Goal: Navigation & Orientation: Find specific page/section

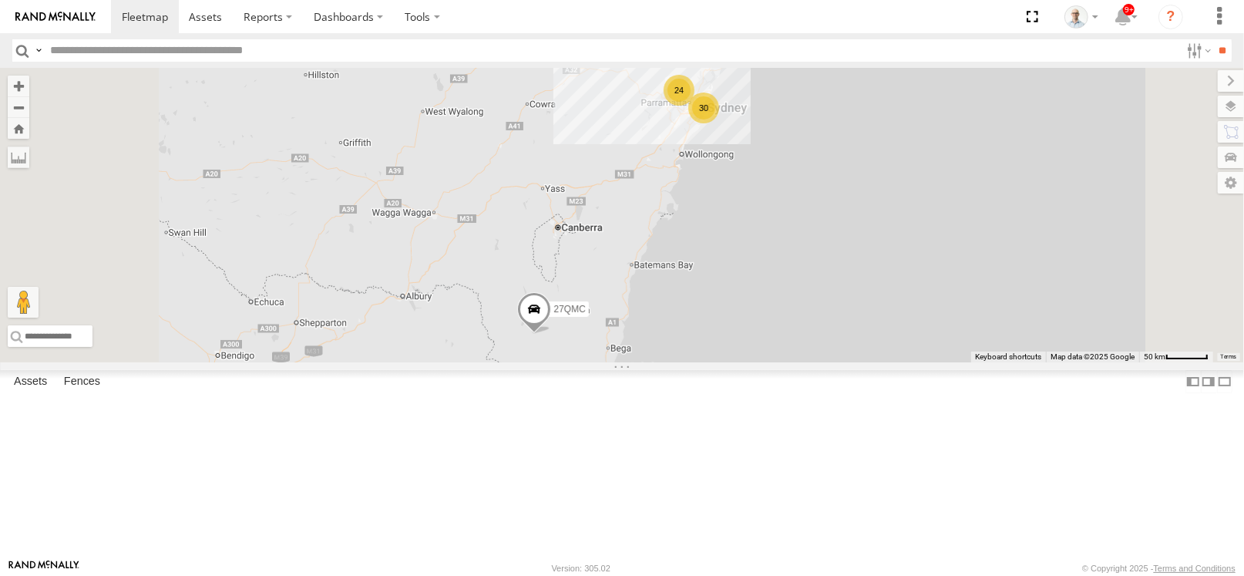
drag, startPoint x: 868, startPoint y: 178, endPoint x: 872, endPoint y: 203, distance: 25.0
click at [695, 106] on div "24" at bounding box center [679, 90] width 31 height 31
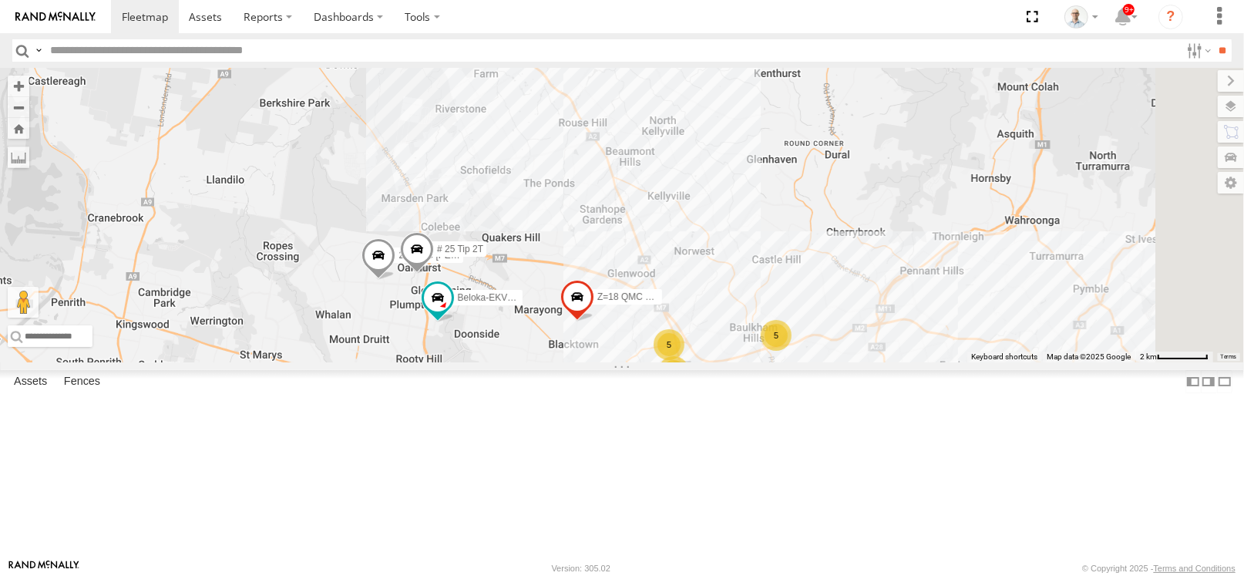
drag, startPoint x: 904, startPoint y: 385, endPoint x: 859, endPoint y: 332, distance: 69.5
click at [859, 332] on div "27QMC 5 10 # KS75A # 25 Tip 2T Beloka-EKV93V 06QMC -Spare 5 Z=18 QMC Written of…" at bounding box center [622, 215] width 1244 height 294
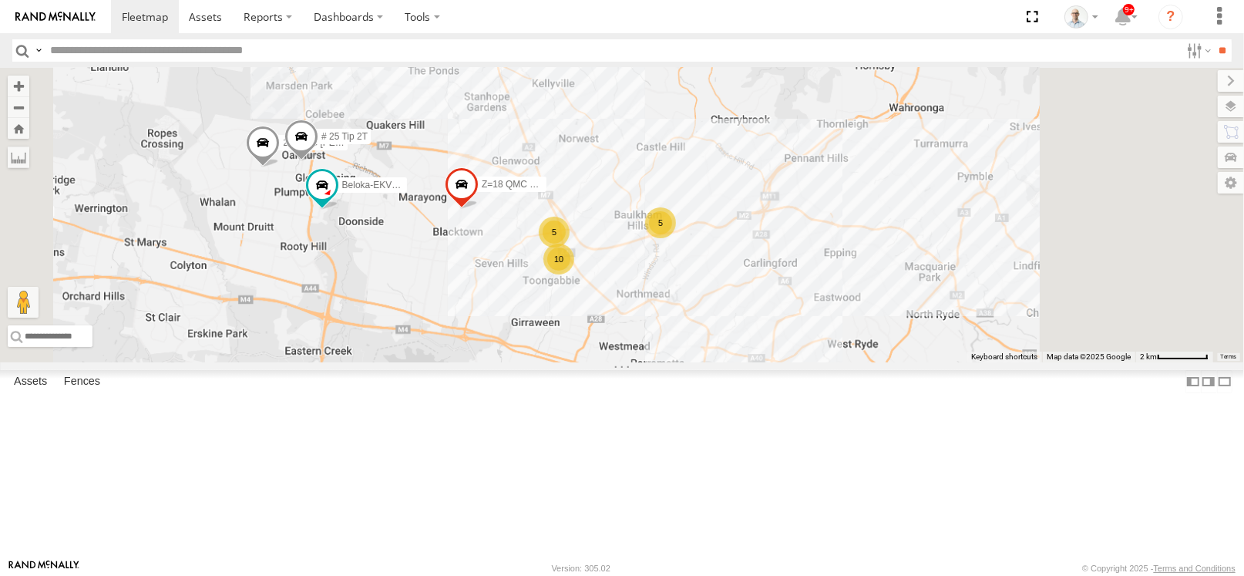
drag, startPoint x: 686, startPoint y: 214, endPoint x: 634, endPoint y: 137, distance: 92.8
click at [577, 76] on div "27QMC # KS75A # 25 Tip 2T Beloka-EKV93V 06QMC -Spare Z=18 QMC Written off 28 QM…" at bounding box center [622, 215] width 1244 height 294
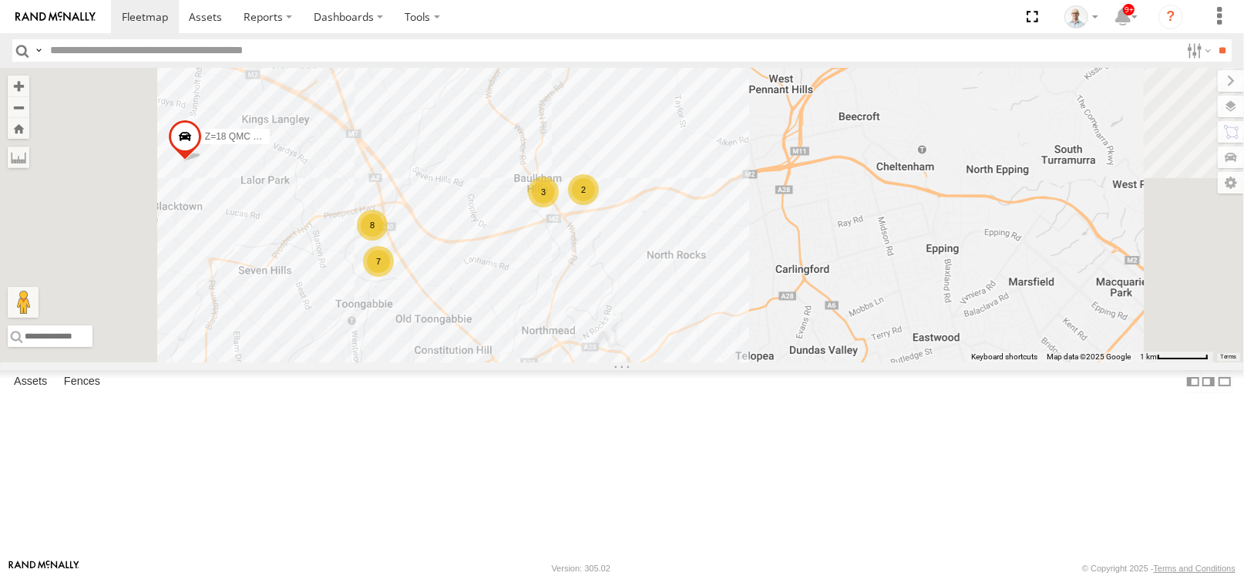
click at [599, 205] on div "2" at bounding box center [583, 189] width 31 height 31
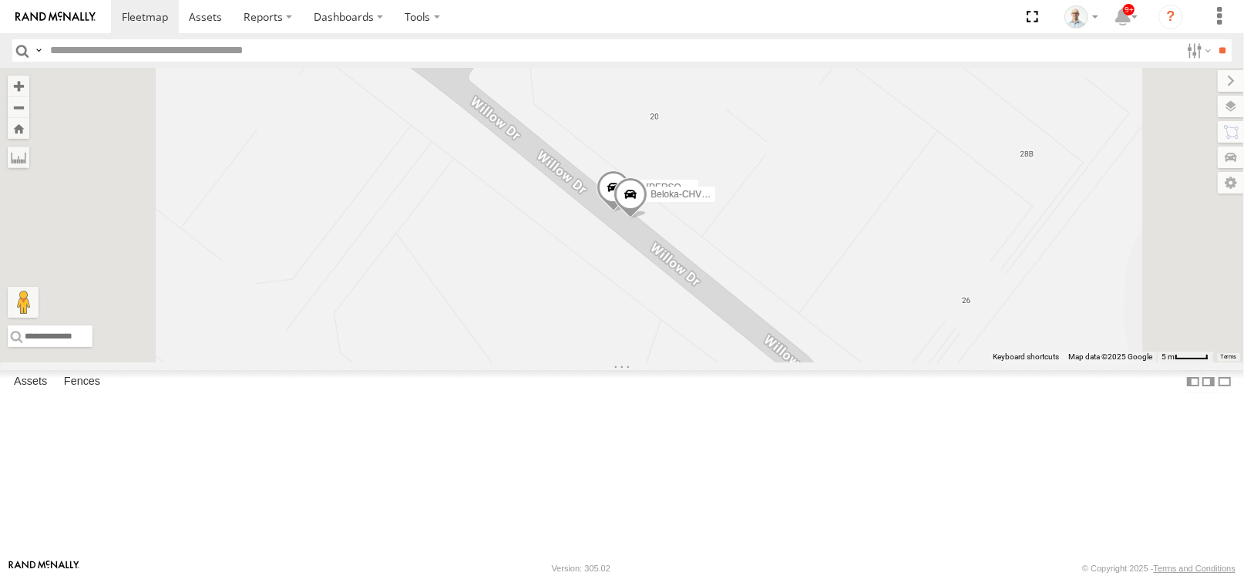
click at [631, 212] on span at bounding box center [614, 191] width 34 height 42
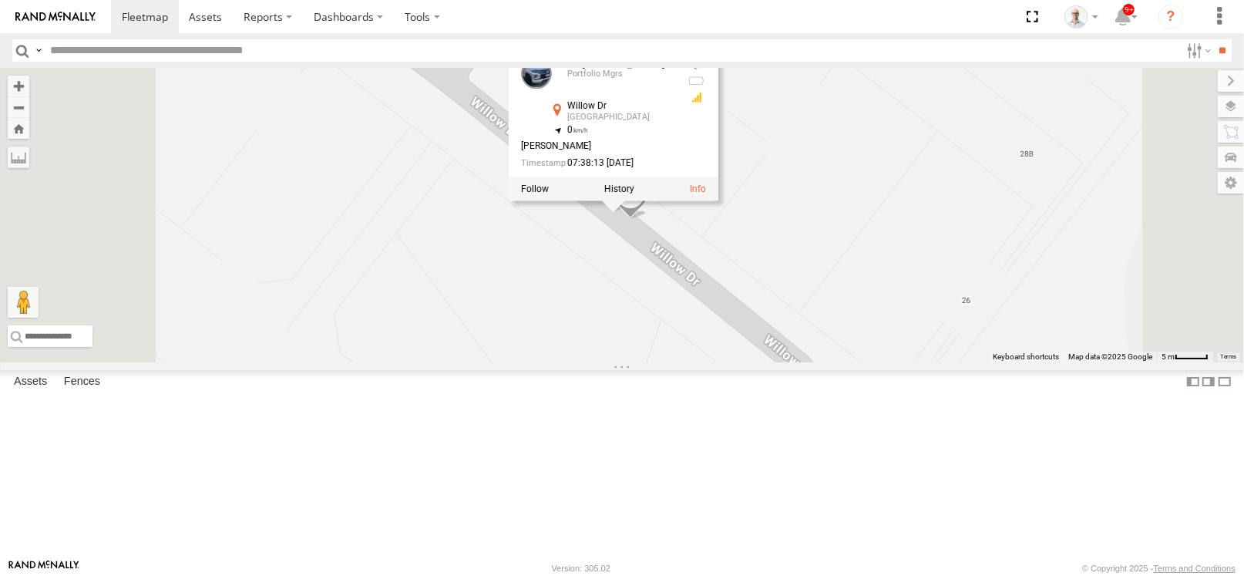
click at [757, 362] on div "27QMC # KS75A # 25 Tip 2T Beloka-EKV93V 06QMC -Spare Z=18 QMC Written off 28 QM…" at bounding box center [622, 215] width 1244 height 294
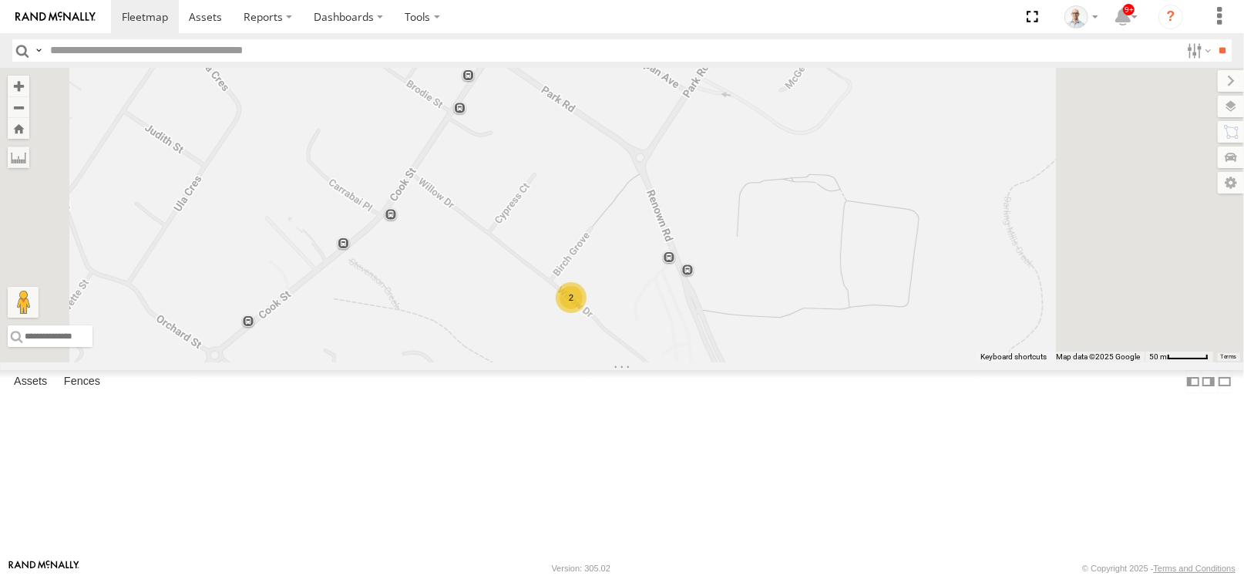
click at [489, 274] on div "27QMC # KS75A # 25 Tip 2T Beloka-EKV93V 06QMC -Spare Z=18 QMC Written off 28 QM…" at bounding box center [622, 215] width 1244 height 294
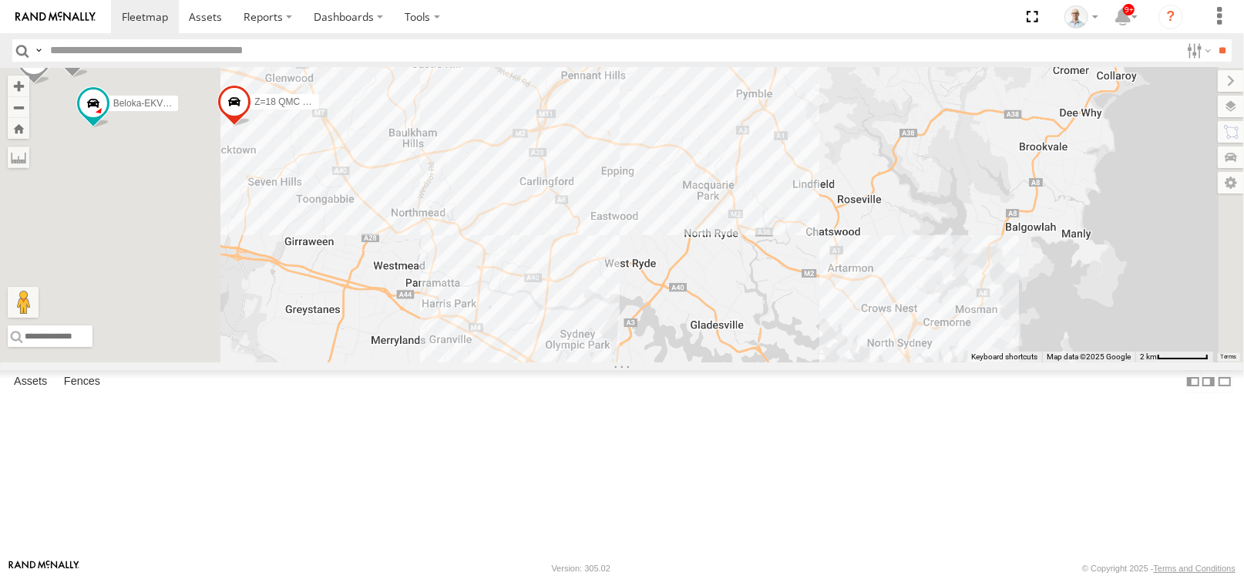
drag, startPoint x: 557, startPoint y: 224, endPoint x: 776, endPoint y: 228, distance: 218.9
click at [776, 228] on div "27QMC # KS75A # 25 Tip 2T Beloka-EKV93V 06QMC -Spare Z=18 QMC Written off 28 QM…" at bounding box center [622, 215] width 1244 height 294
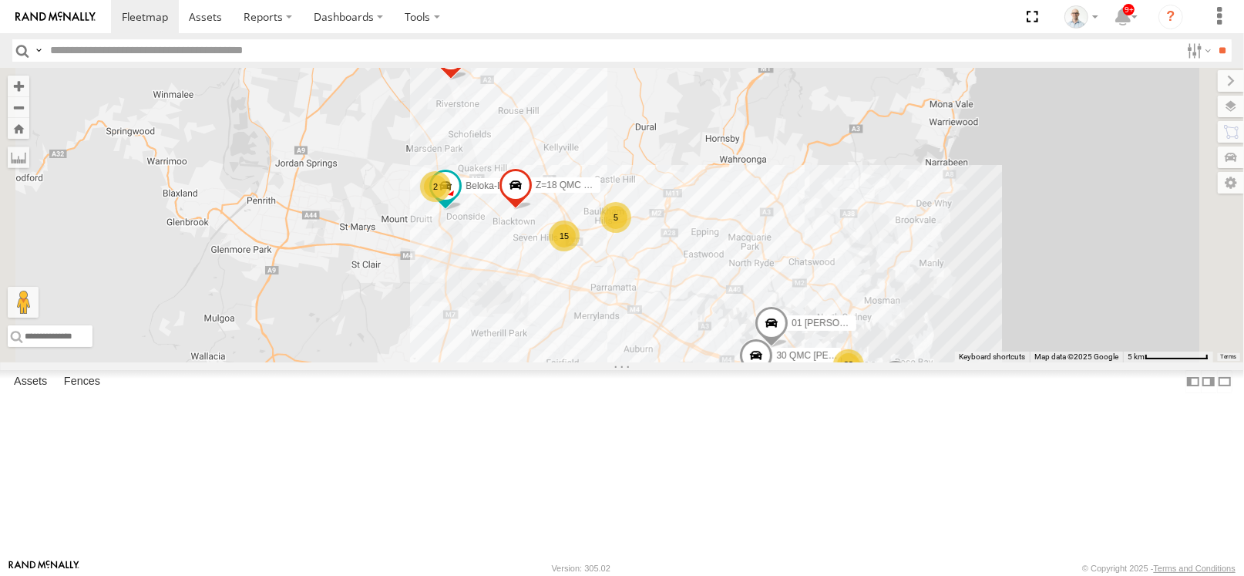
drag, startPoint x: 671, startPoint y: 240, endPoint x: 732, endPoint y: 330, distance: 107.8
click at [732, 330] on div "27QMC # KS75A Beloka-EKV93V 06QMC -Spare Z=18 QMC Written off 01 Lyndon 30 QMC …" at bounding box center [622, 215] width 1244 height 294
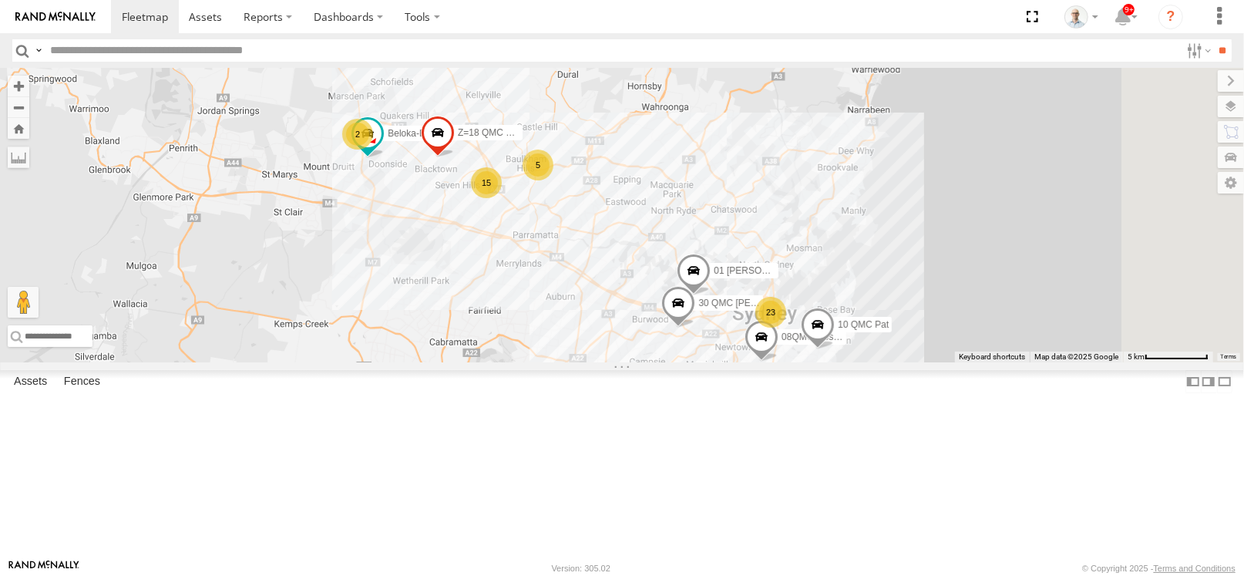
drag, startPoint x: 775, startPoint y: 242, endPoint x: 693, endPoint y: 183, distance: 100.5
click at [693, 183] on div "27QMC # KS75A Beloka-EKV93V 06QMC -Spare Z=18 QMC Written off 01 Lyndon 30 QMC …" at bounding box center [622, 215] width 1244 height 294
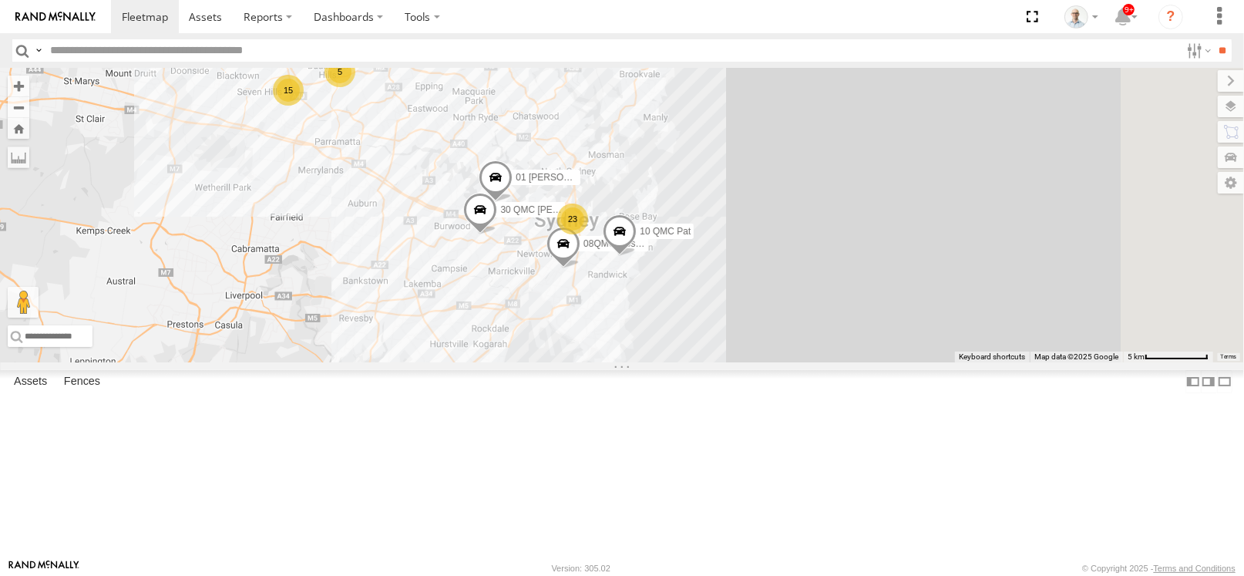
drag, startPoint x: 803, startPoint y: 308, endPoint x: 669, endPoint y: 253, distance: 145.2
click at [669, 253] on div "27QMC # KS75A Beloka-EKV93V 06QMC -Spare Z=18 QMC Written off 01 Lyndon 30 QMC …" at bounding box center [622, 215] width 1244 height 294
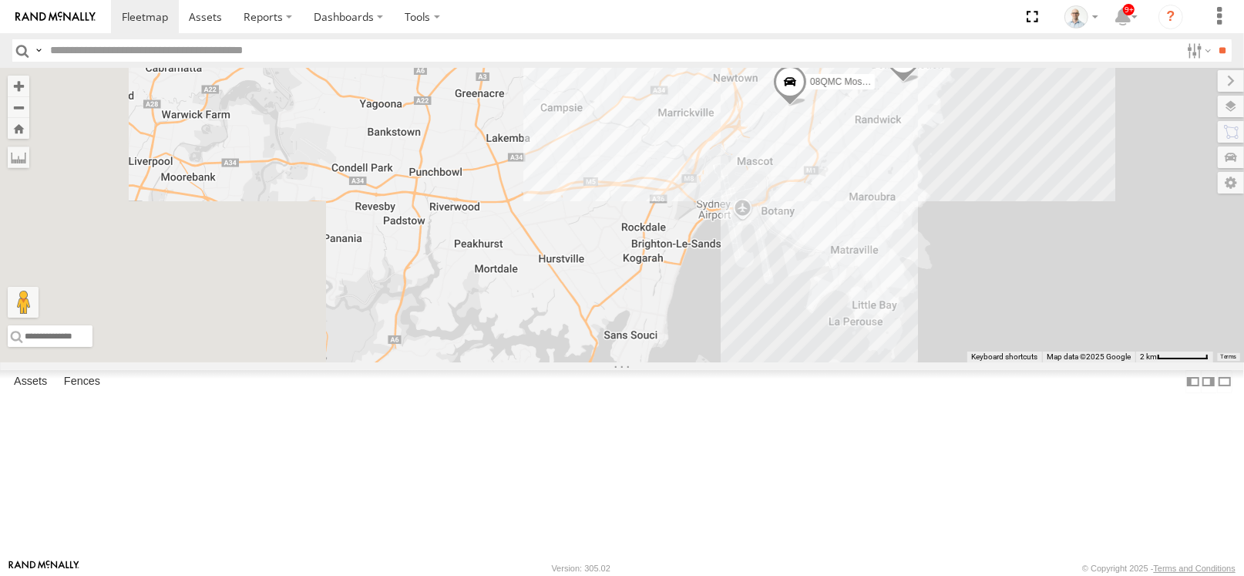
drag, startPoint x: 680, startPoint y: 384, endPoint x: 921, endPoint y: 172, distance: 321.2
click at [921, 172] on div "27QMC # KS75A Beloka-EKV93V 06QMC -Spare Z=18 QMC Written off 01 Lyndon 30 QMC …" at bounding box center [622, 215] width 1244 height 294
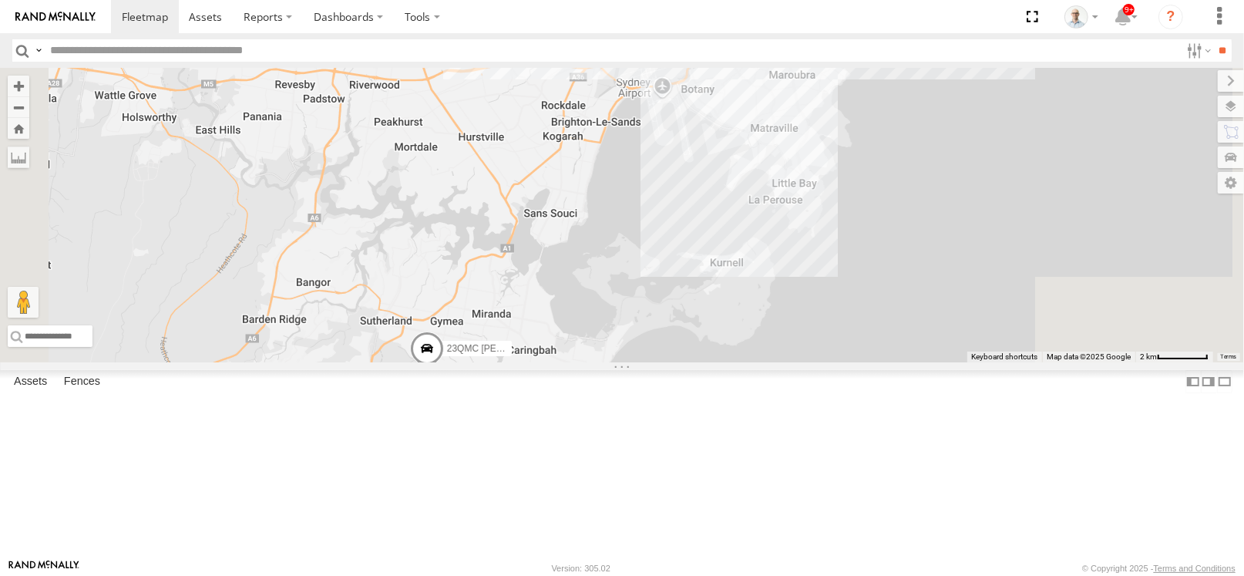
drag, startPoint x: 863, startPoint y: 320, endPoint x: 782, endPoint y: 197, distance: 147.3
click at [782, 197] on div "27QMC # KS75A Beloka-EKV93V 06QMC -Spare Z=18 QMC Written off 01 Lyndon 30 QMC …" at bounding box center [622, 215] width 1244 height 294
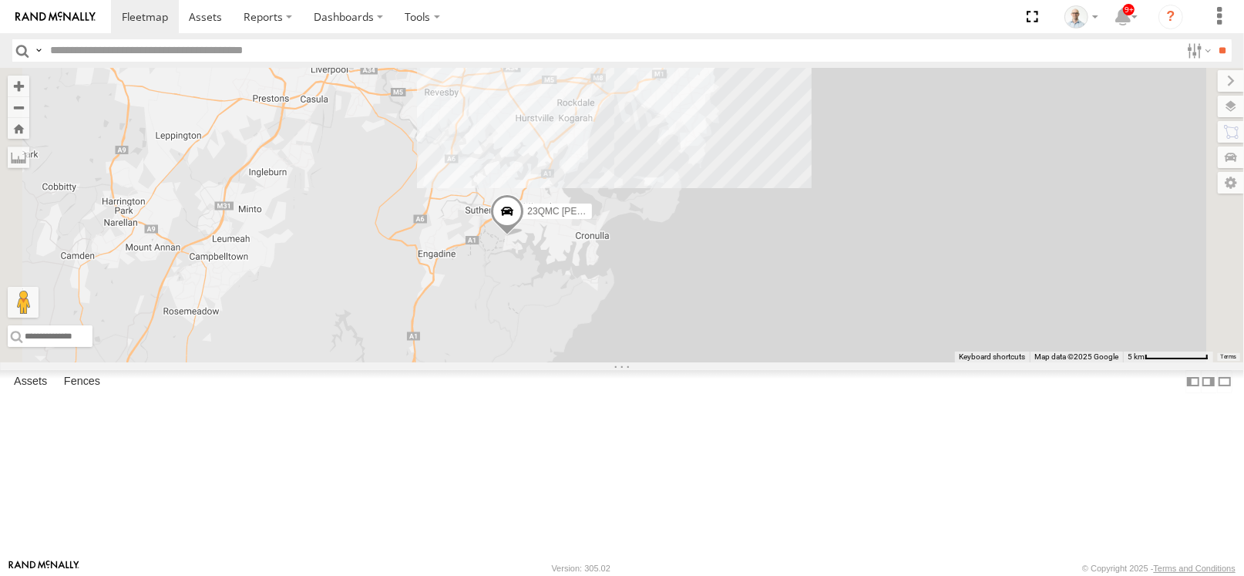
click at [524, 237] on span at bounding box center [507, 216] width 34 height 42
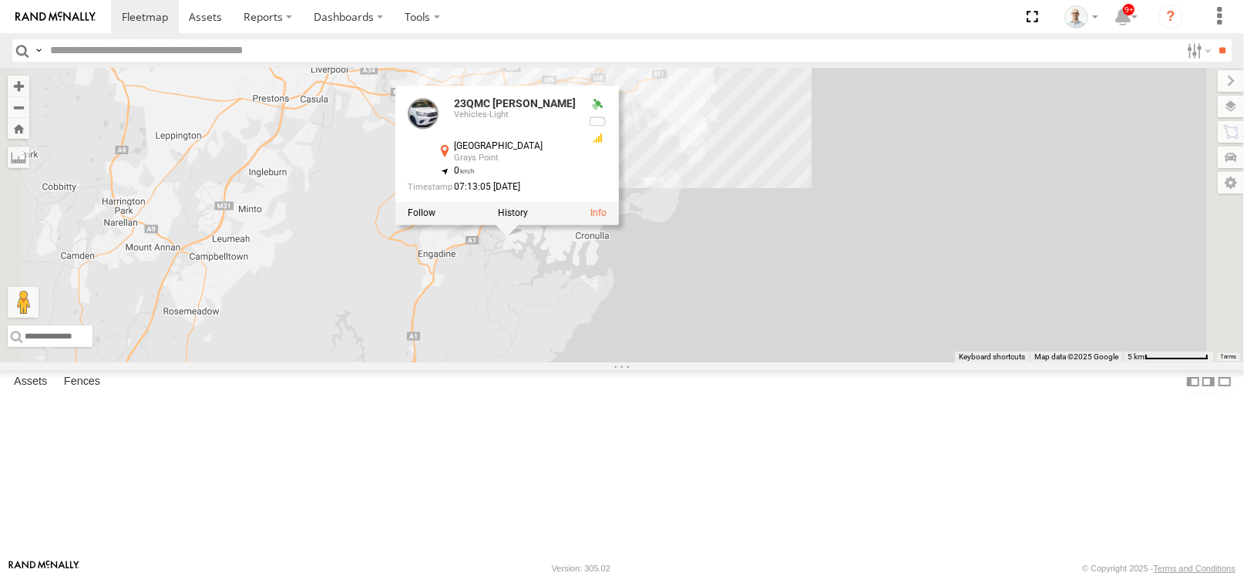
click at [901, 265] on div "27QMC # KS75A Beloka-EKV93V 06QMC -Spare Z=18 QMC Written off 01 Lyndon 30 QMC …" at bounding box center [622, 215] width 1244 height 294
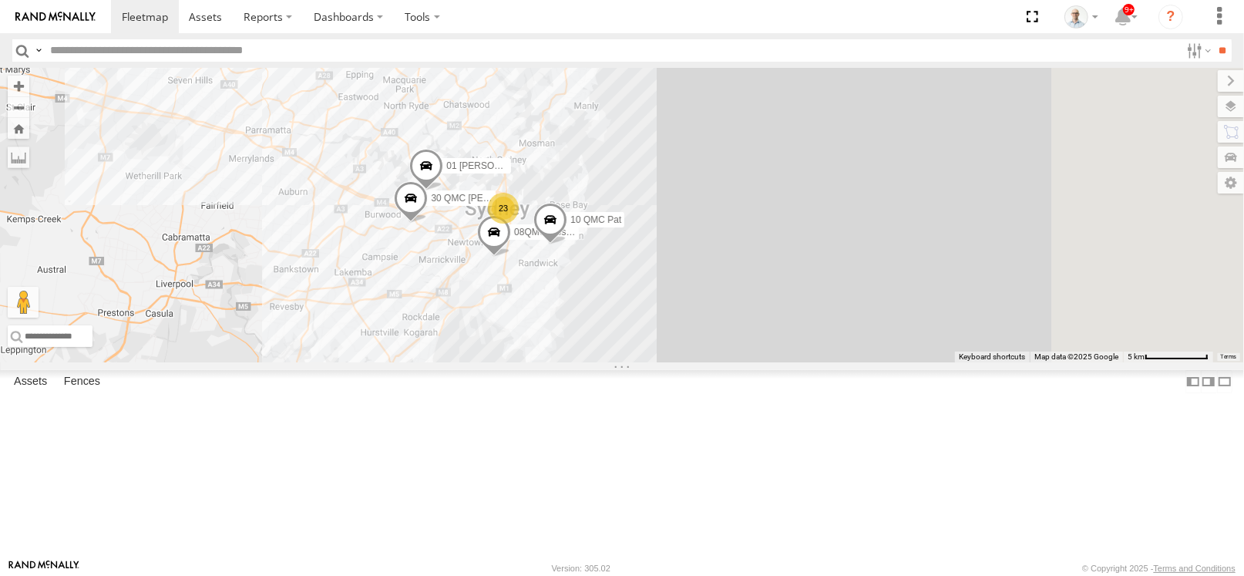
drag, startPoint x: 896, startPoint y: 187, endPoint x: 742, endPoint y: 402, distance: 264.4
click at [742, 362] on div "27QMC # KS75A Beloka-EKV93V 06QMC -Spare Z=18 QMC Written off 01 Lyndon 30 QMC …" at bounding box center [622, 215] width 1244 height 294
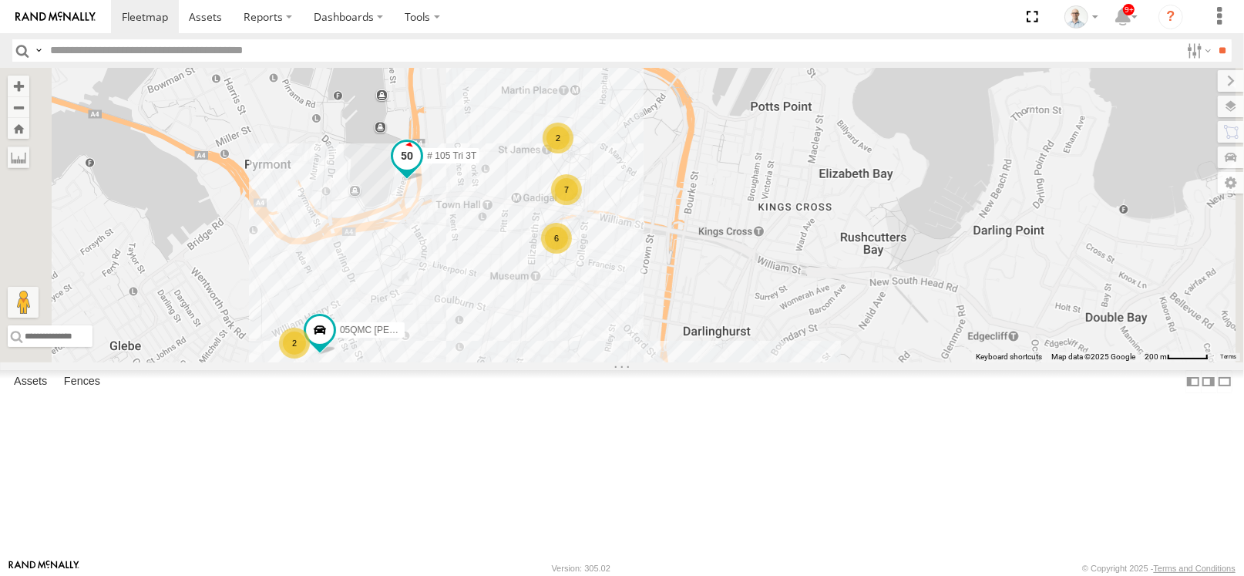
click at [421, 170] on span at bounding box center [407, 157] width 28 height 28
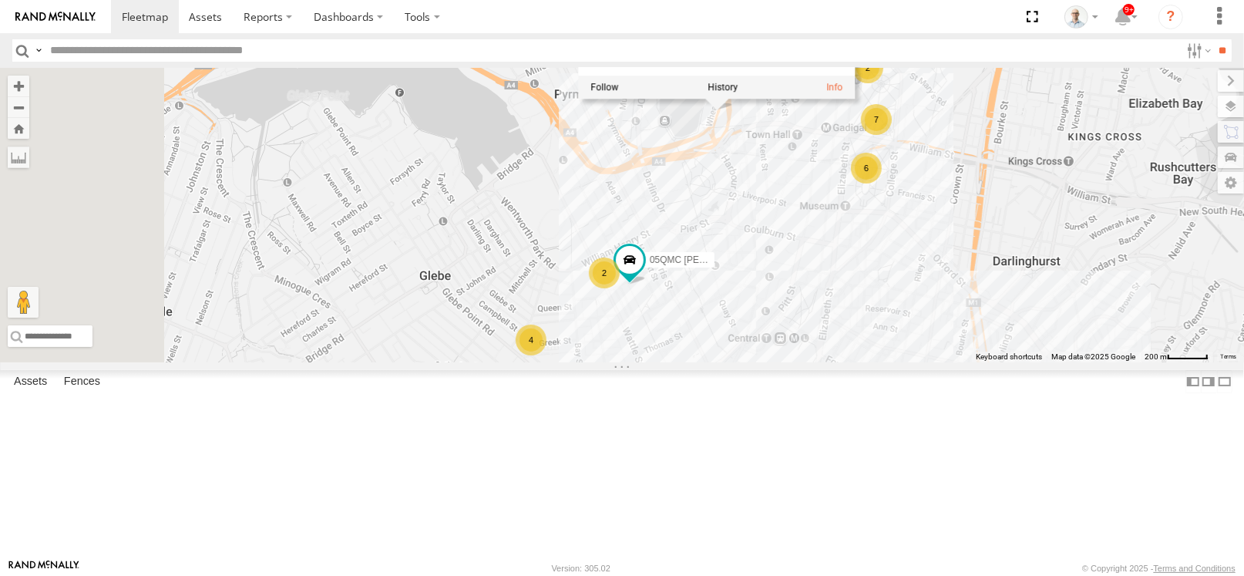
drag, startPoint x: 479, startPoint y: 382, endPoint x: 793, endPoint y: 310, distance: 322.6
click at [793, 310] on div "27QMC # KS75A Beloka-EKV93V 06QMC -Spare Z=18 QMC Written off 01 Lyndon 30 QMC …" at bounding box center [622, 215] width 1244 height 294
click at [547, 355] on div "4" at bounding box center [531, 340] width 31 height 31
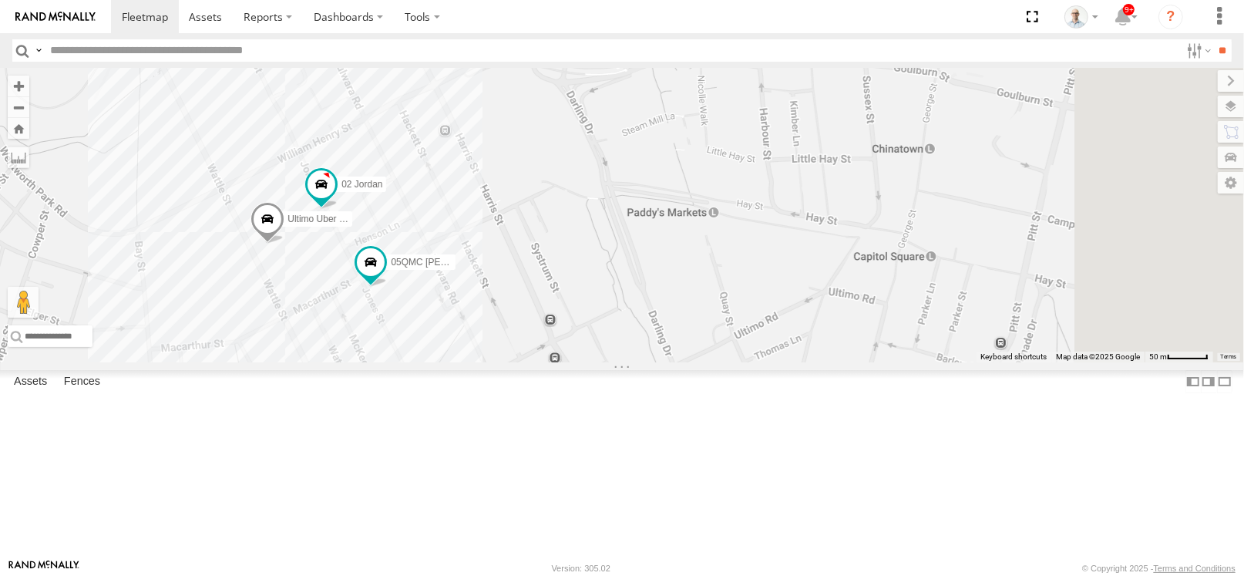
drag, startPoint x: 1007, startPoint y: 128, endPoint x: 681, endPoint y: 263, distance: 352.9
click at [681, 263] on div "27QMC # KS75A Beloka-EKV93V 06QMC -Spare Z=18 QMC Written off 01 Lyndon 30 QMC …" at bounding box center [622, 215] width 1244 height 294
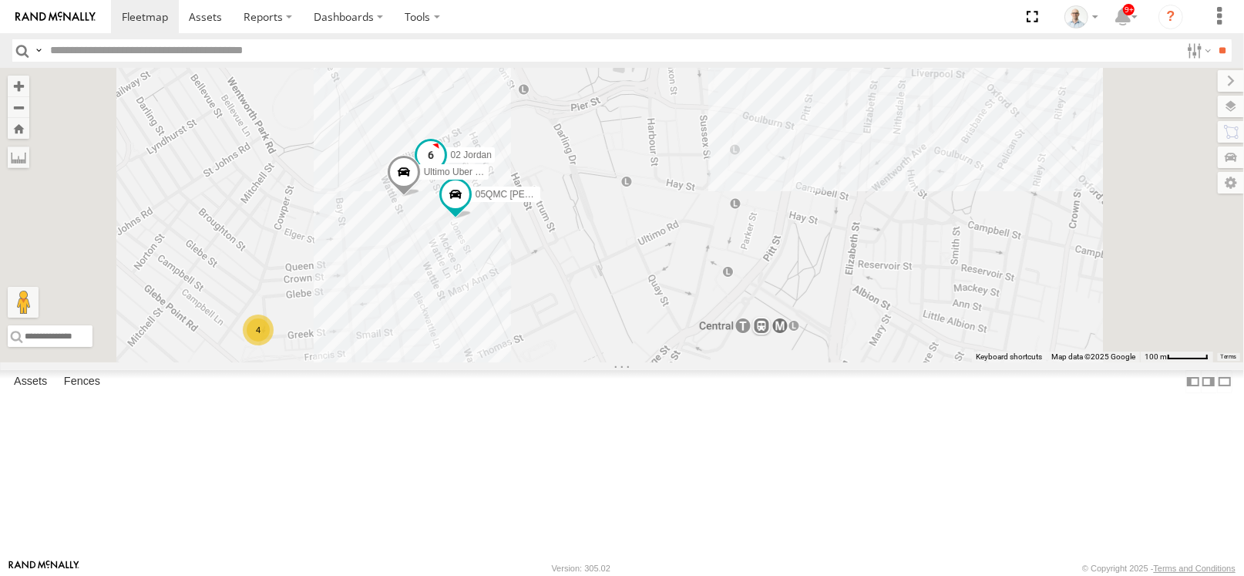
click at [445, 169] on span at bounding box center [431, 155] width 28 height 28
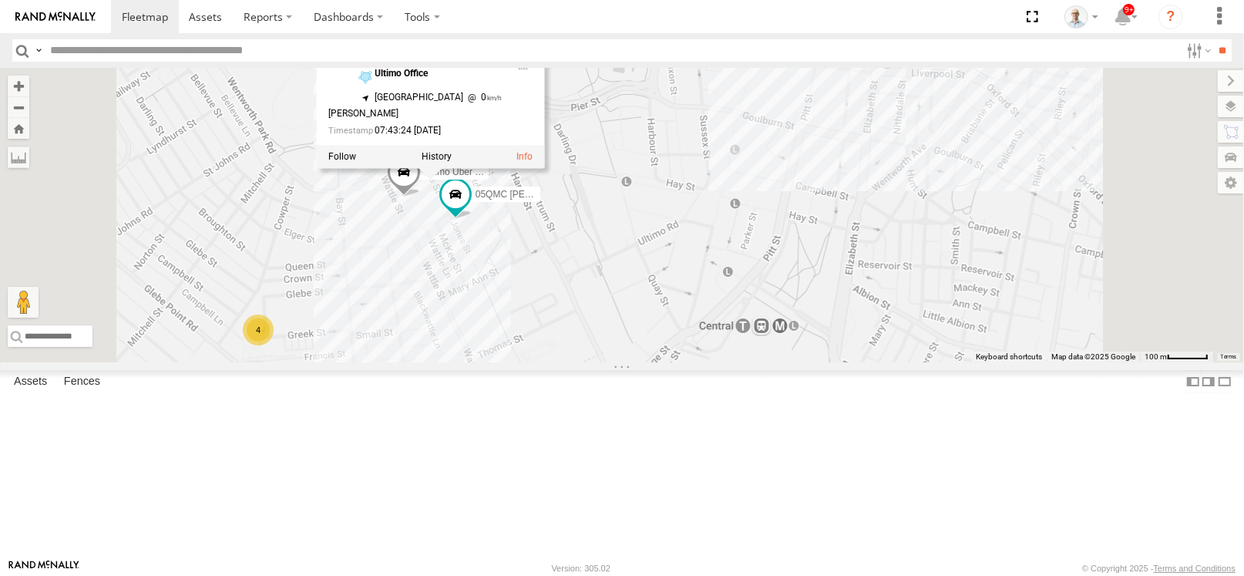
click at [849, 267] on div "27QMC # KS75A Beloka-EKV93V 06QMC -Spare Z=18 QMC Written off 01 Lyndon 30 QMC …" at bounding box center [622, 215] width 1244 height 294
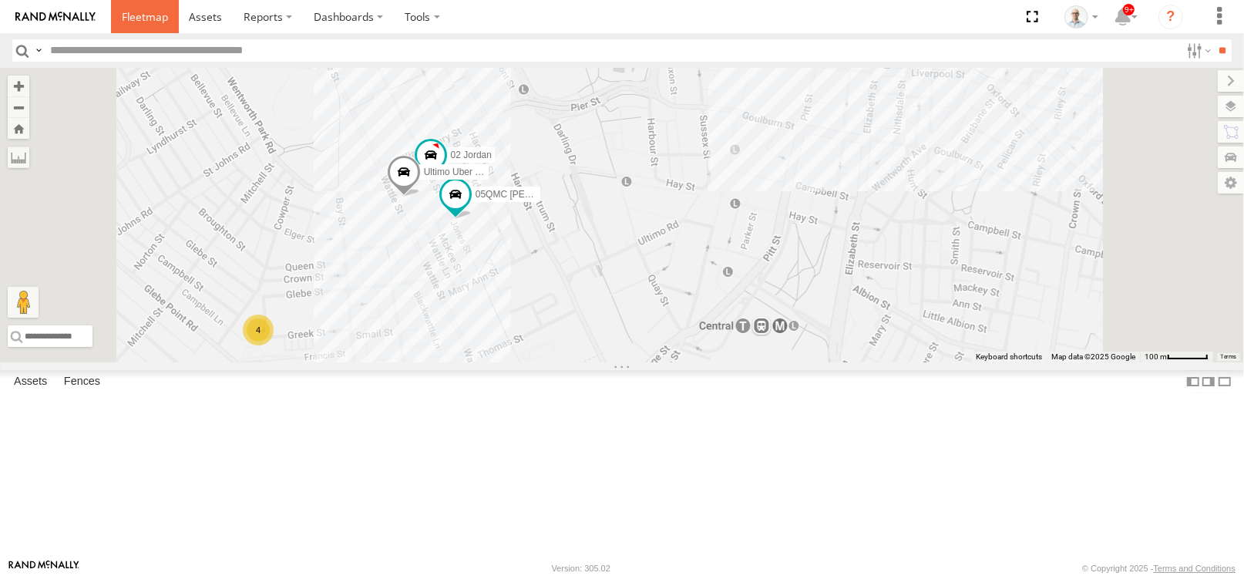
click at [173, 23] on link at bounding box center [145, 16] width 68 height 33
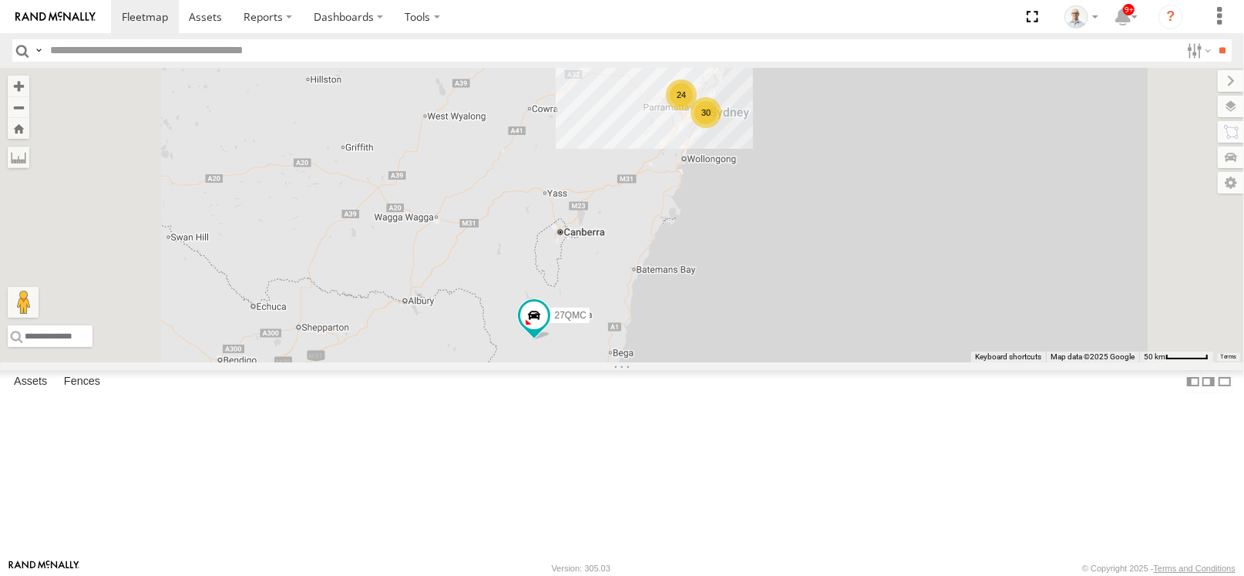
click at [697, 110] on div "24" at bounding box center [681, 94] width 31 height 31
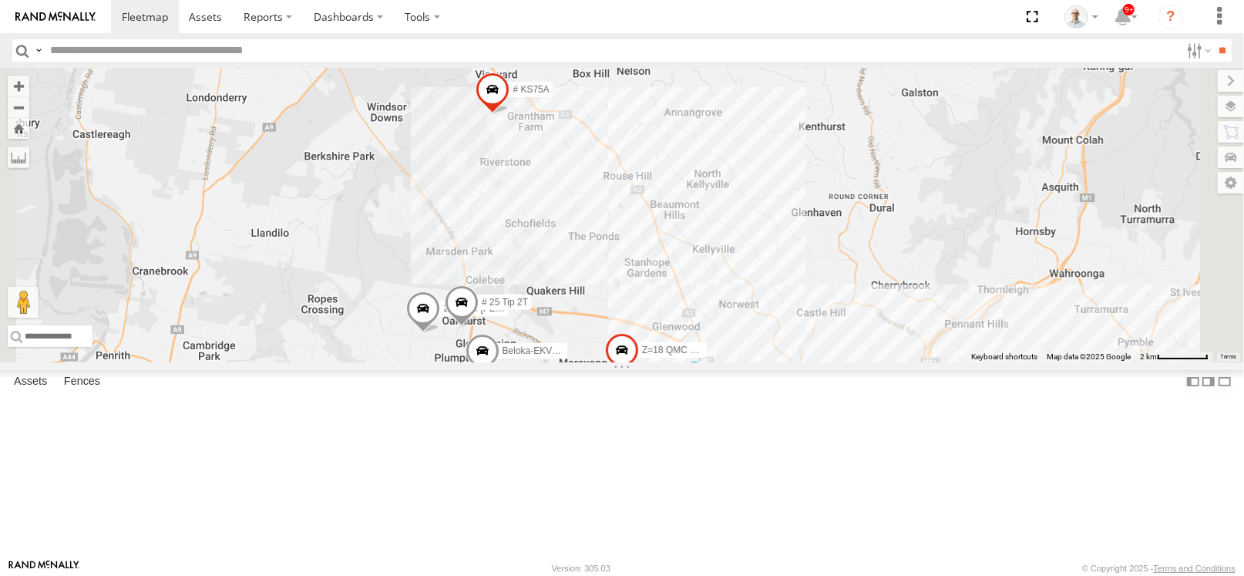
click at [836, 404] on div "5" at bounding box center [821, 388] width 31 height 31
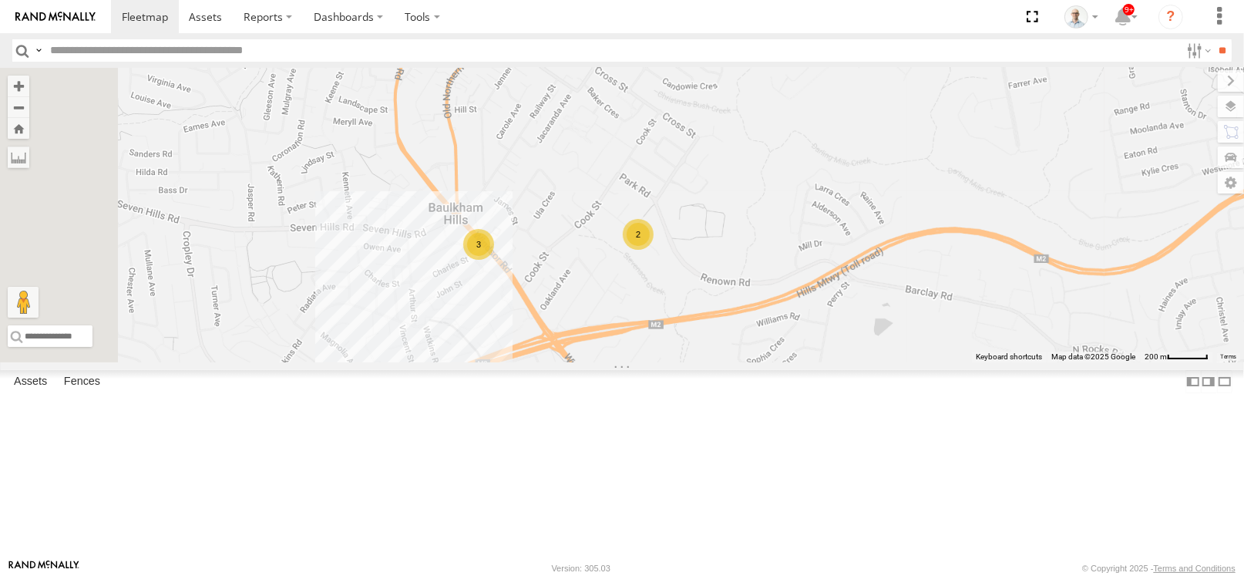
drag, startPoint x: 501, startPoint y: 312, endPoint x: 845, endPoint y: 306, distance: 343.8
click at [845, 306] on div "27QMC # KS75A # 25 Tip 2T Beloka-EKV93V 06QMC -Spare 11 QMC Kurt Z=18 QMC Writt…" at bounding box center [622, 215] width 1244 height 294
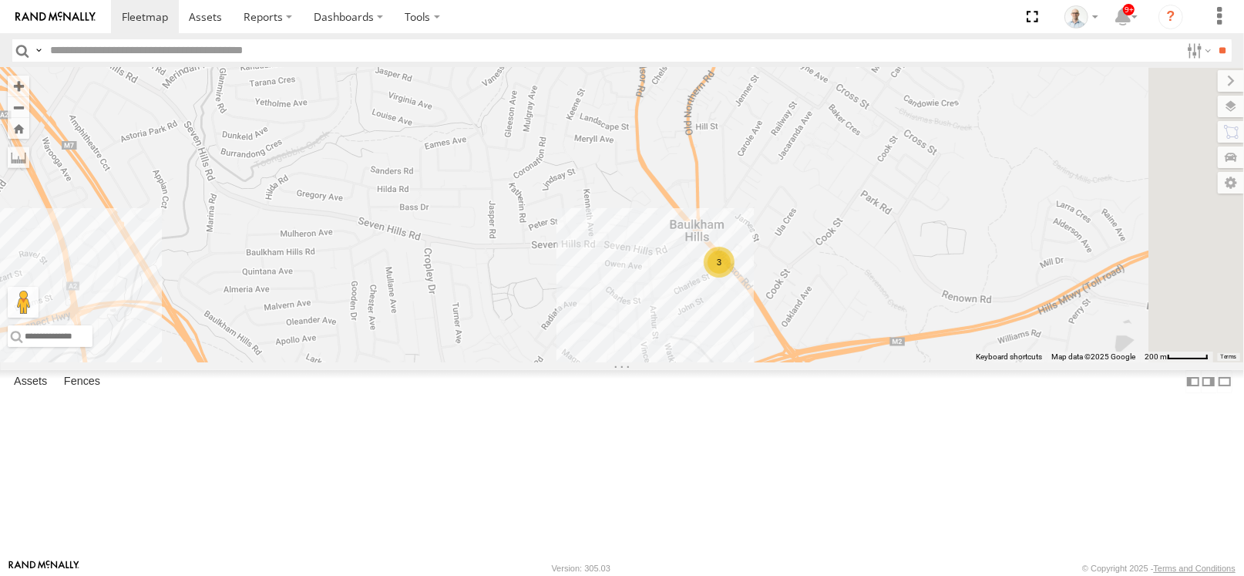
drag, startPoint x: 847, startPoint y: 310, endPoint x: 944, endPoint y: 337, distance: 100.8
click at [594, 362] on div "27QMC # KS75A # 25 Tip 2T Beloka-EKV93V 06QMC -Spare 11 QMC Kurt Z=18 QMC Writt…" at bounding box center [622, 215] width 1244 height 294
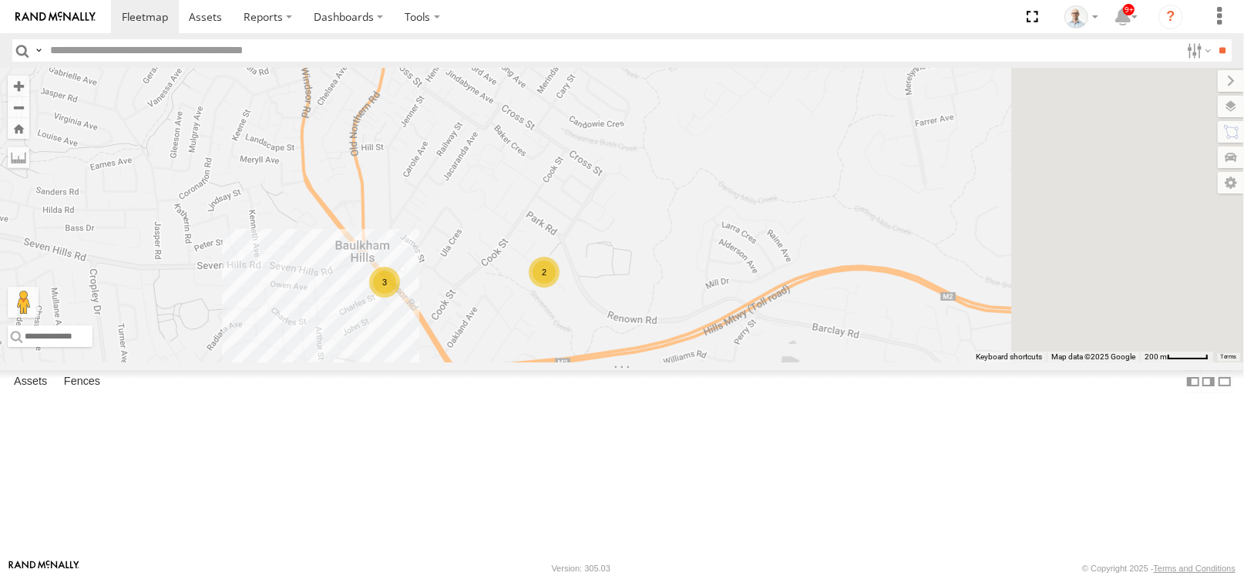
drag, startPoint x: 945, startPoint y: 336, endPoint x: 607, endPoint y: 357, distance: 338.3
click at [607, 357] on div "27QMC # KS75A # 25 Tip 2T Beloka-EKV93V 06QMC -Spare 11 QMC Kurt Z=18 QMC Writt…" at bounding box center [622, 215] width 1244 height 294
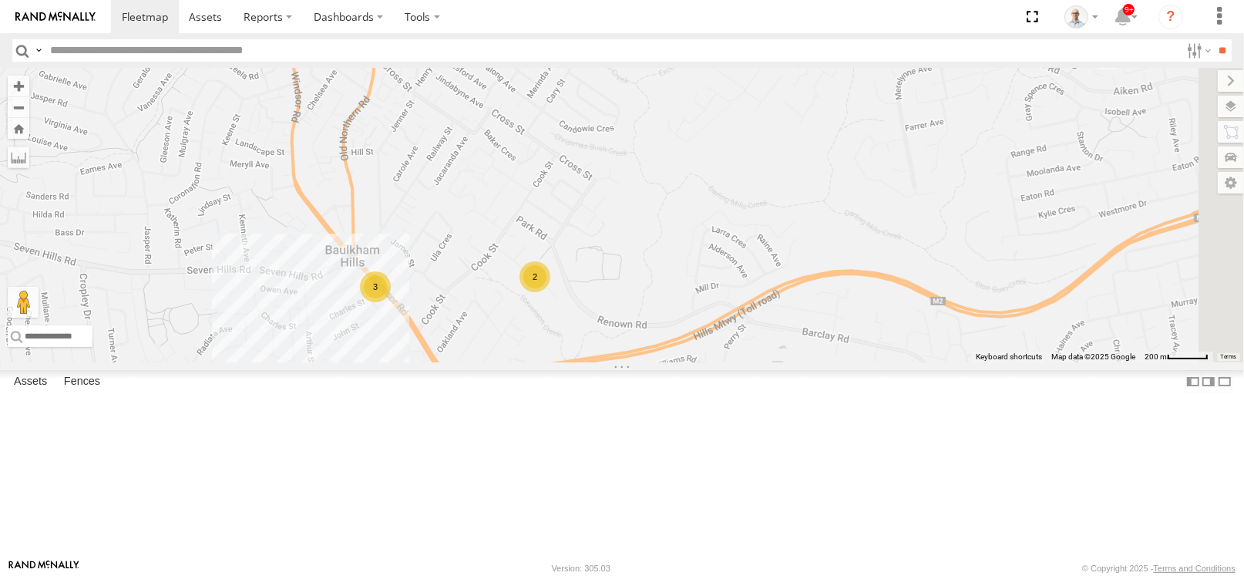
click at [550, 292] on div "2" at bounding box center [535, 276] width 31 height 31
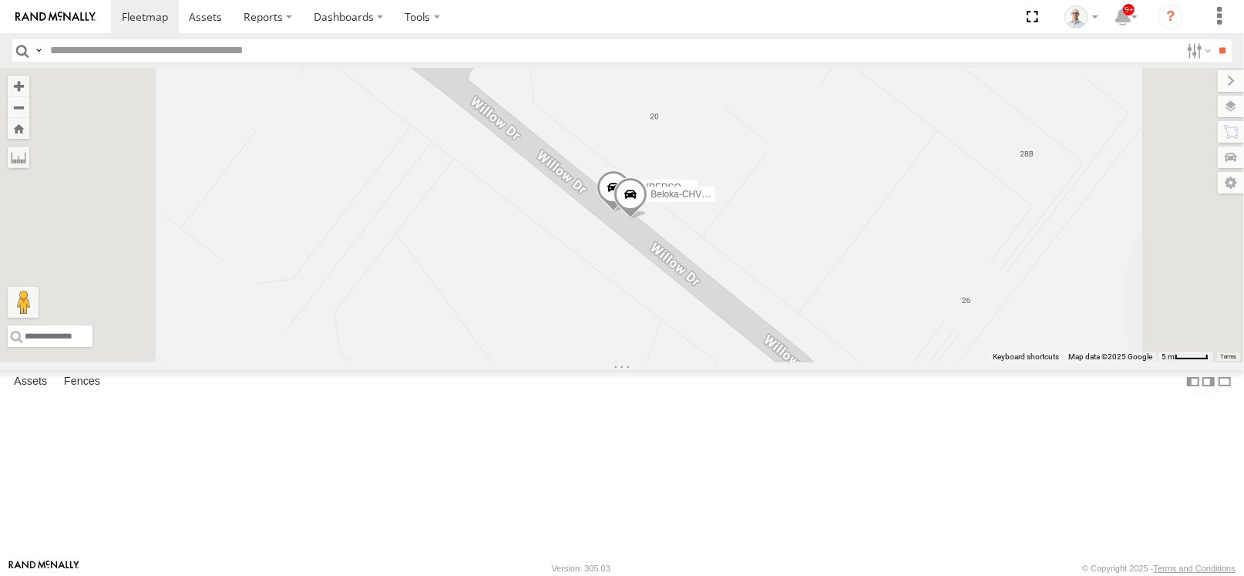
click at [631, 212] on span at bounding box center [614, 191] width 34 height 42
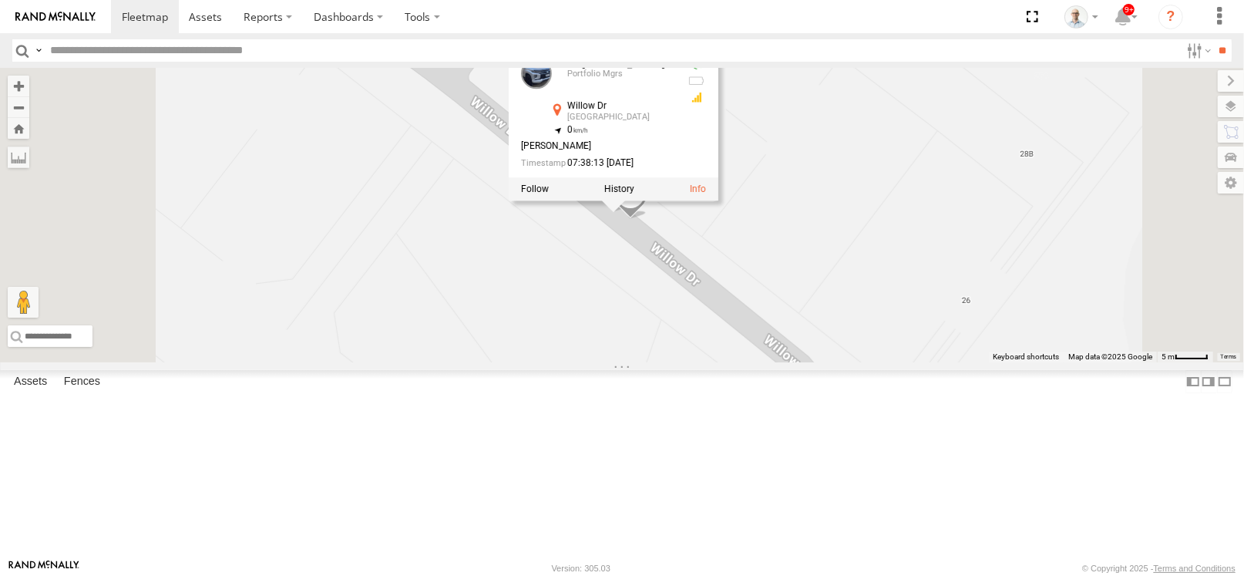
click at [751, 362] on div "27QMC # KS75A # 25 Tip 2T Beloka-EKV93V 06QMC -Spare 11 QMC Kurt Z=18 QMC Writt…" at bounding box center [622, 215] width 1244 height 294
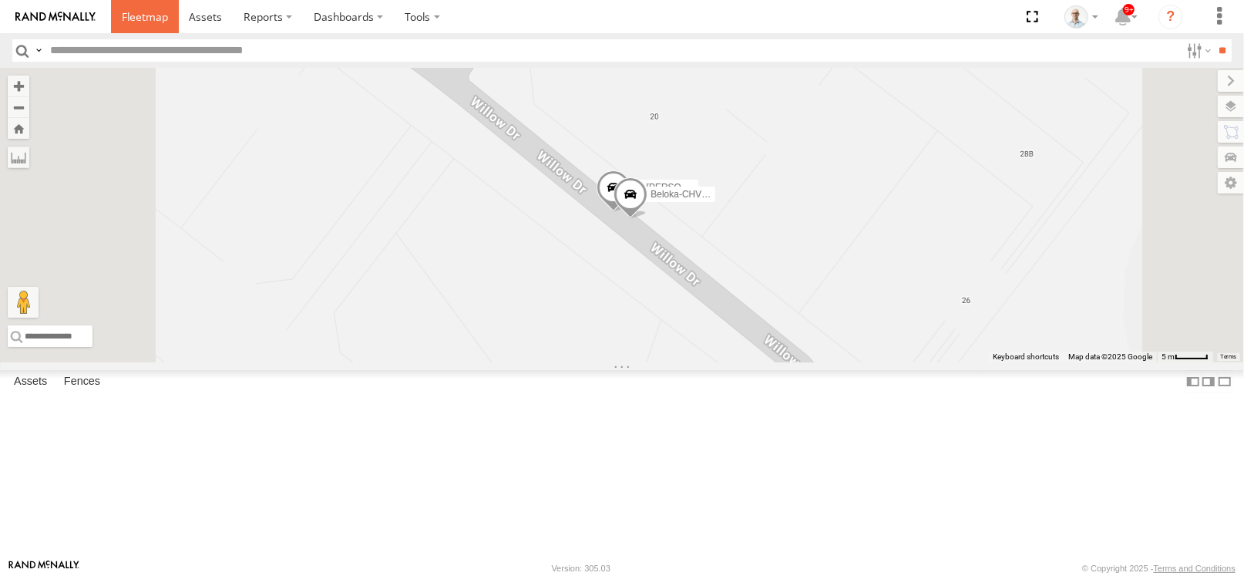
click at [153, 25] on link at bounding box center [145, 16] width 68 height 33
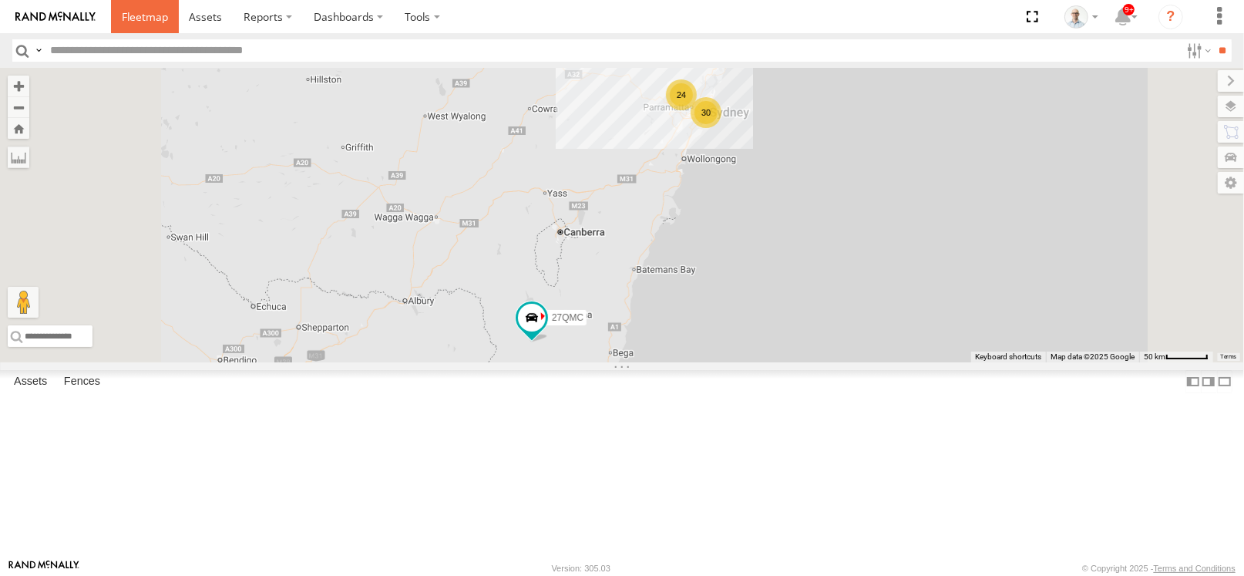
click at [149, 32] on link at bounding box center [145, 16] width 68 height 33
